Goal: Task Accomplishment & Management: Use online tool/utility

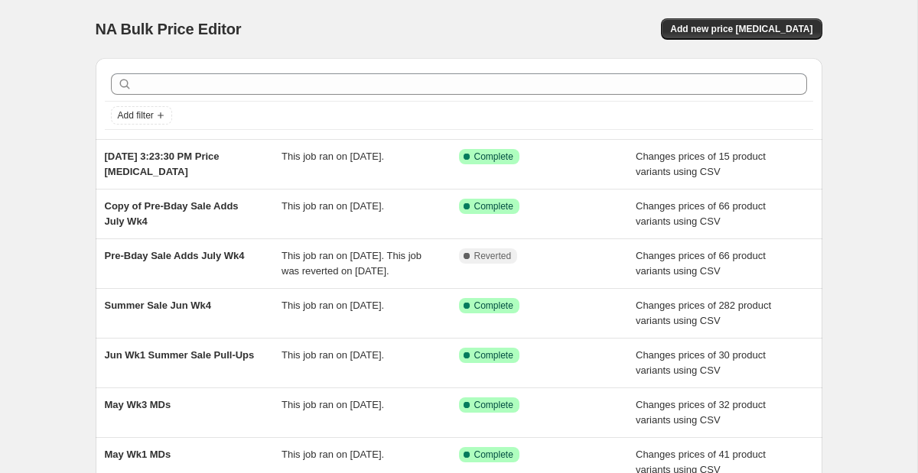
click at [825, 18] on div "NA Bulk Price Editor. This page is ready NA Bulk Price Editor Add new price [ME…" at bounding box center [458, 394] width 763 height 788
click at [807, 23] on button "Add new price [MEDICAL_DATA]" at bounding box center [741, 28] width 161 height 21
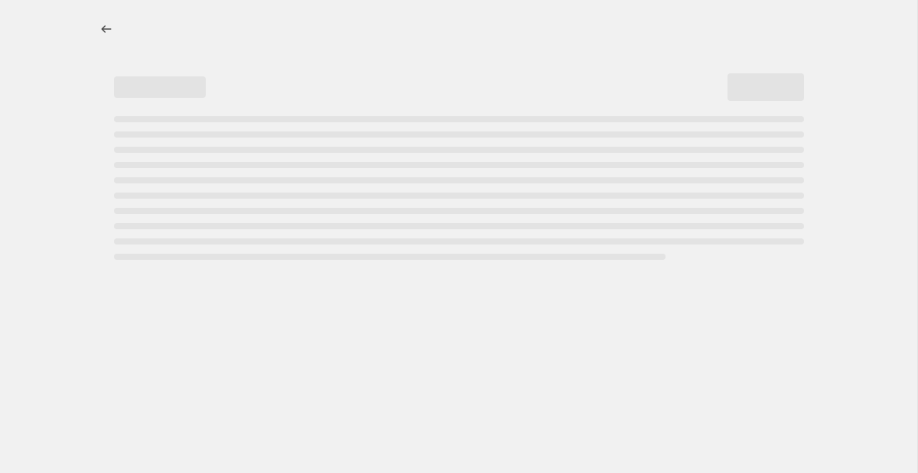
select select "percentage"
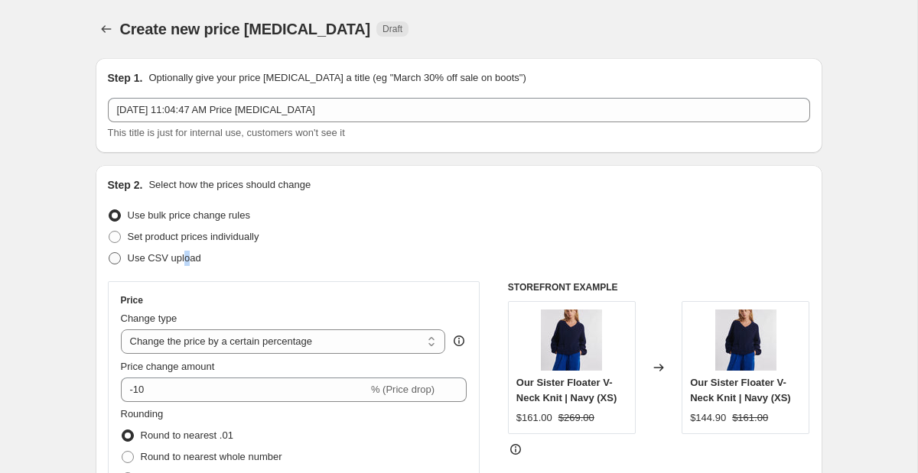
click at [187, 261] on span "Use CSV upload" at bounding box center [164, 257] width 73 height 11
click at [144, 274] on div "Step 2. Select how the prices should change Use bulk price change rules Set pro…" at bounding box center [459, 433] width 702 height 512
click at [156, 264] on span "Use CSV upload" at bounding box center [164, 257] width 73 height 11
click at [109, 253] on input "Use CSV upload" at bounding box center [109, 252] width 1 height 1
radio input "true"
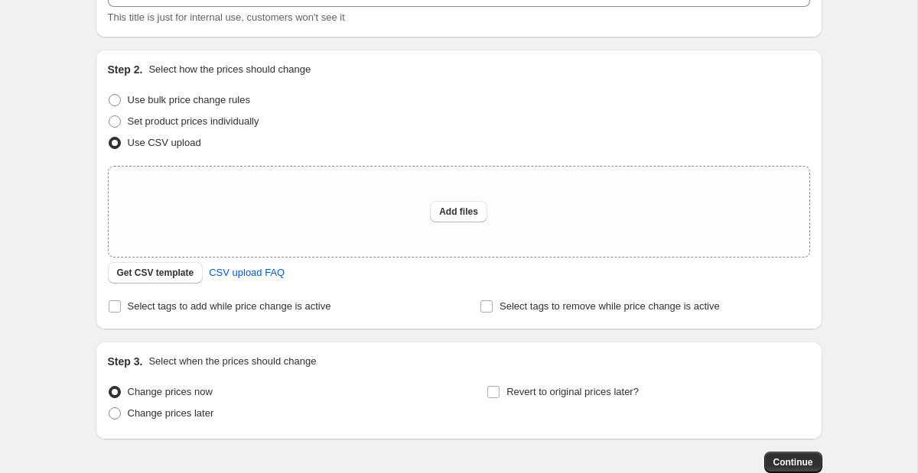
scroll to position [130, 0]
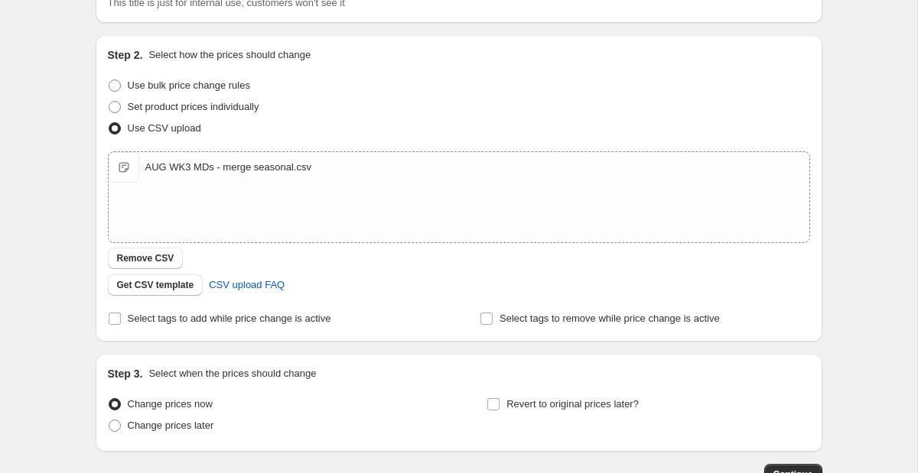
click at [174, 298] on div "Step 2. Select how the prices should change Use bulk price change rules Set pro…" at bounding box center [459, 188] width 702 height 282
click at [167, 320] on span "Select tags to add while price change is active" at bounding box center [229, 318] width 203 height 11
click at [121, 320] on input "Select tags to add while price change is active" at bounding box center [115, 319] width 12 height 12
checkbox input "true"
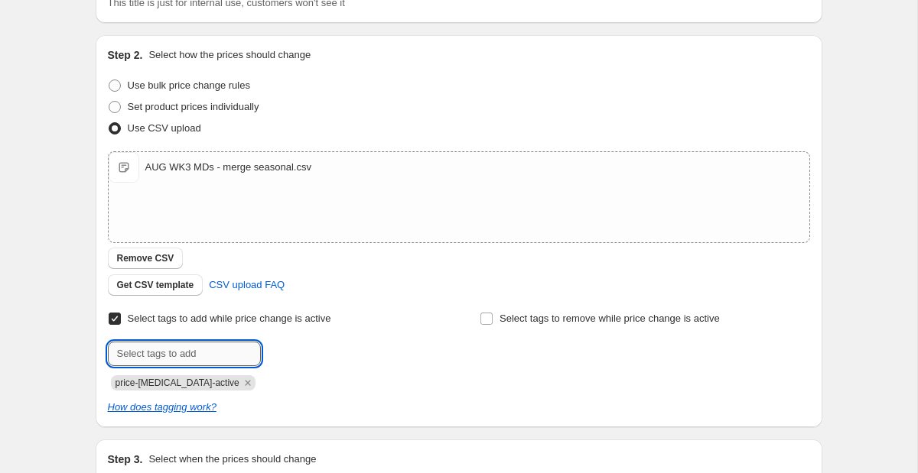
click at [160, 351] on input "text" at bounding box center [184, 354] width 153 height 24
type input "Sale"
click at [315, 358] on button "Add Sale" at bounding box center [293, 352] width 57 height 21
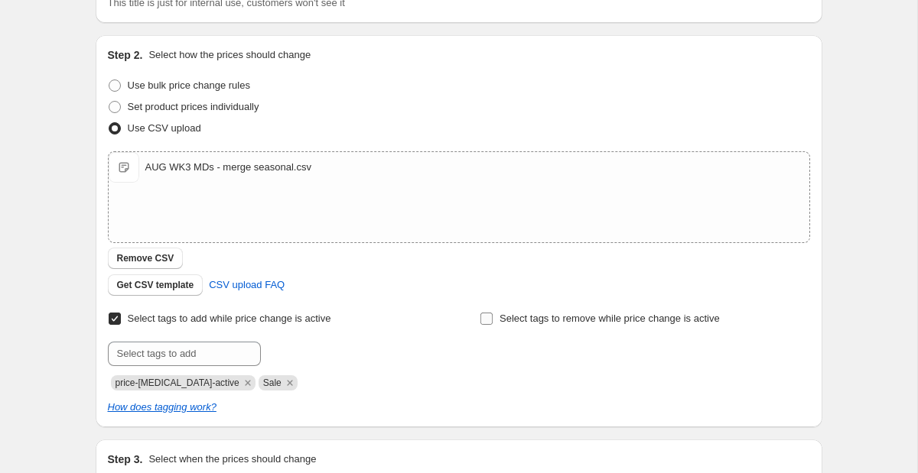
click at [495, 319] on label "Select tags to remove while price change is active" at bounding box center [599, 318] width 240 height 21
click at [492, 319] on input "Select tags to remove while price change is active" at bounding box center [486, 319] width 12 height 12
checkbox input "true"
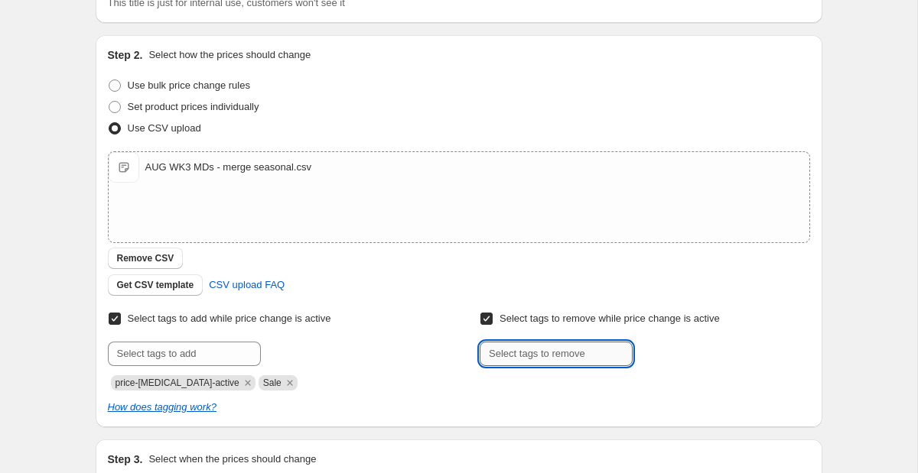
click at [544, 353] on input "text" at bounding box center [555, 354] width 153 height 24
type input "REGULARPRICE"
click at [667, 353] on span "REGULARPRICE" at bounding box center [702, 352] width 73 height 11
click at [562, 353] on input "text" at bounding box center [555, 354] width 153 height 24
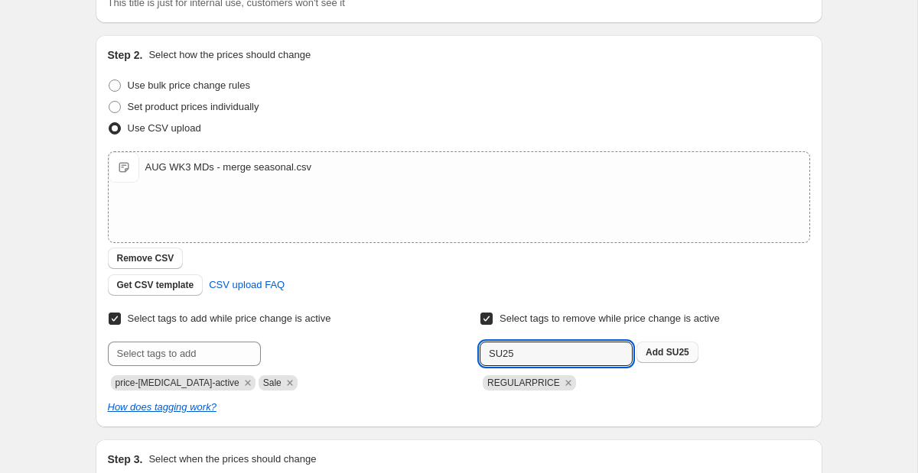
type input "SU25"
click at [643, 353] on button "Add SU25" at bounding box center [667, 352] width 62 height 21
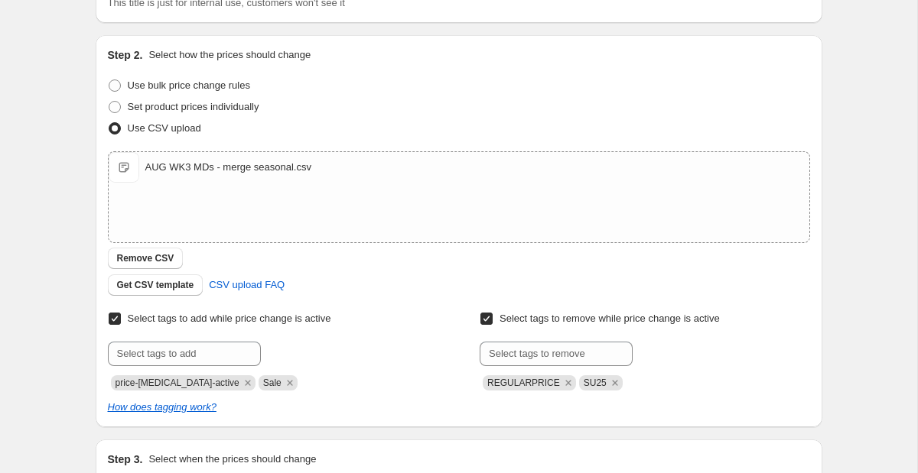
click at [412, 295] on div "Get CSV template CSV upload FAQ" at bounding box center [459, 285] width 702 height 21
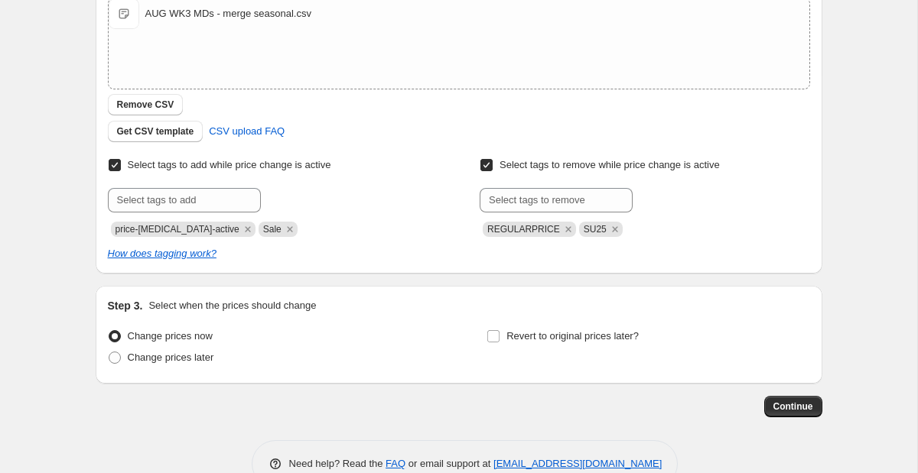
scroll to position [311, 0]
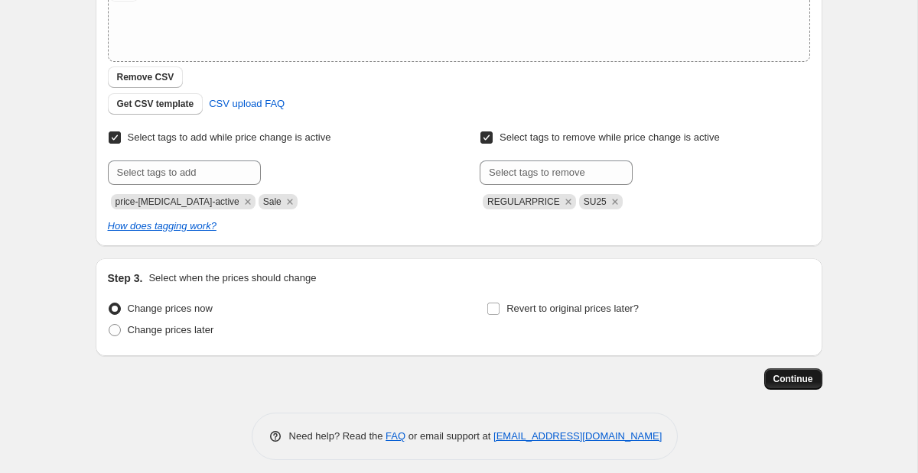
click at [782, 380] on span "Continue" at bounding box center [793, 379] width 40 height 12
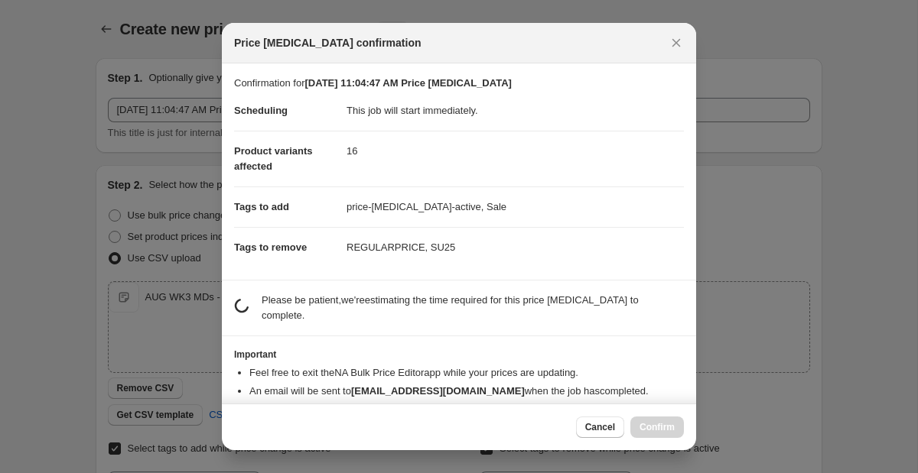
scroll to position [0, 0]
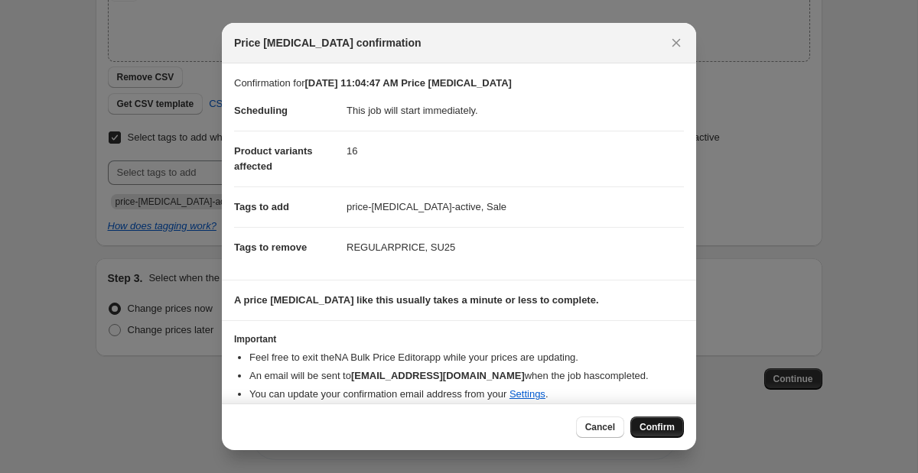
click at [668, 427] on span "Confirm" at bounding box center [656, 427] width 35 height 12
